Goal: Task Accomplishment & Management: Complete application form

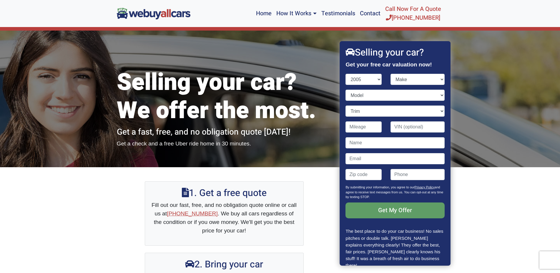
select select "2005"
select select "Volkswagen"
click option "Volkswagen" at bounding box center [0, 0] width 0 height 0
click at [345, 90] on select "Model Golf Golf GTI Jetta New Beetle Passat Phaeton Touareg" at bounding box center [394, 95] width 99 height 11
select select "Jetta"
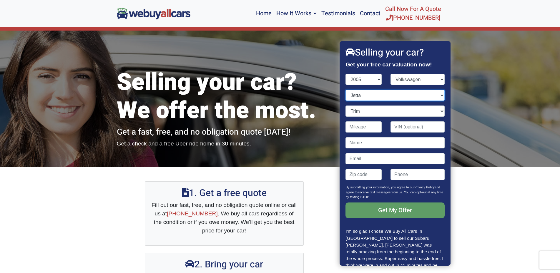
click option "Jetta" at bounding box center [0, 0] width 0 height 0
click at [345, 106] on select "Trim" at bounding box center [394, 111] width 99 height 11
select select "GL 4dr Sedan (2.0L 4cyl)"
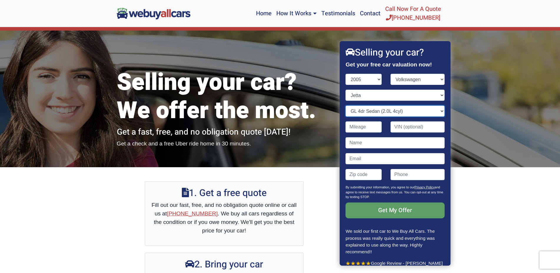
click option "GL 4dr Sedan (2.0L 4cyl)" at bounding box center [0, 0] width 0 height 0
click at [370, 129] on input "Contact form" at bounding box center [363, 126] width 36 height 11
type input "209,353"
click at [395, 128] on input "Contact form" at bounding box center [417, 126] width 54 height 11
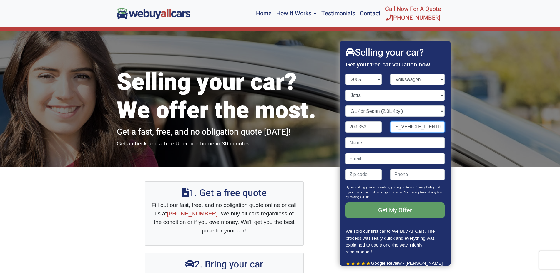
type input "[US_VEHICLE_IDENTIFICATION_NUMBER]"
click at [408, 145] on input "Contact form" at bounding box center [394, 142] width 99 height 11
type input "[PERSON_NAME]"
type input "[EMAIL_ADDRESS][DOMAIN_NAME]"
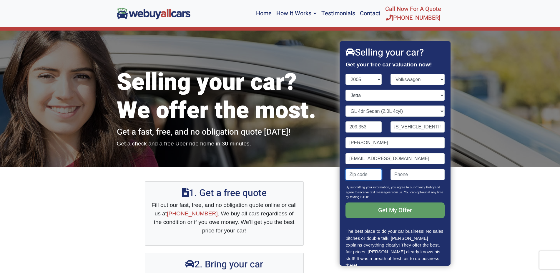
type input "08055"
type input "6097600560"
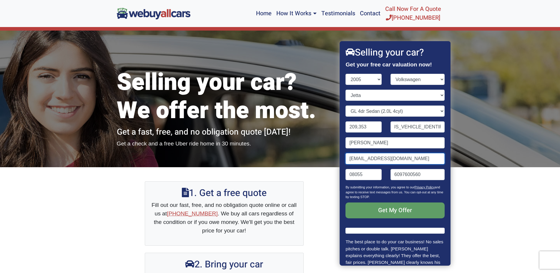
scroll to position [22, 0]
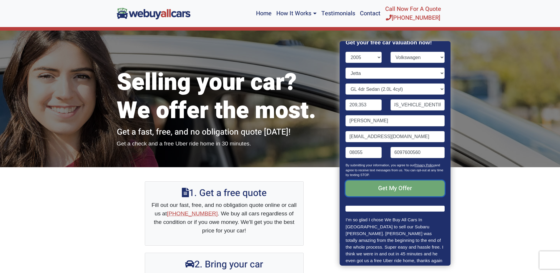
click at [398, 188] on input "Get My Offer" at bounding box center [394, 189] width 99 height 16
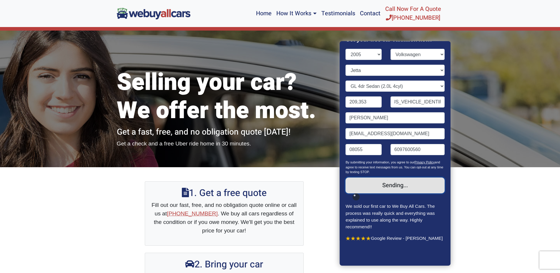
scroll to position [5, 0]
